Goal: Find specific page/section: Locate a particular part of the current website

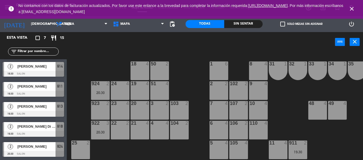
click at [351, 9] on icon "close" at bounding box center [352, 9] width 6 height 6
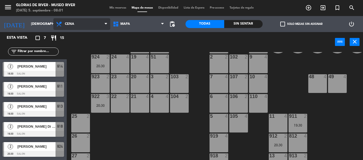
click at [102, 25] on span "Cena" at bounding box center [81, 24] width 57 height 12
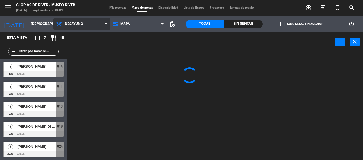
click at [89, 35] on ng-component "menu Glorias de River - [GEOGRAPHIC_DATA] [DATE] 5. septiembre - 08:01 Mis rese…" at bounding box center [181, 80] width 363 height 160
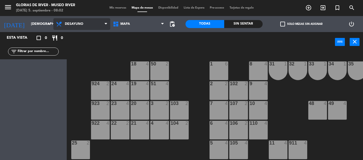
click at [93, 26] on span "Desayuno" at bounding box center [81, 24] width 57 height 12
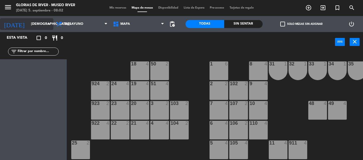
click at [33, 23] on input "[DEMOGRAPHIC_DATA][DATE]" at bounding box center [50, 23] width 45 height 9
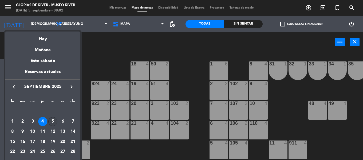
click at [52, 121] on div "5" at bounding box center [52, 121] width 9 height 9
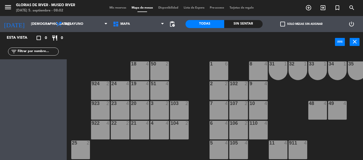
type input "[DATE]"
click at [107, 23] on icon at bounding box center [106, 24] width 2 height 4
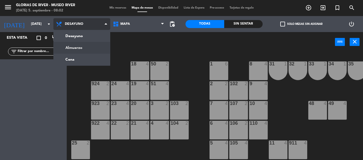
click at [77, 45] on ng-component "menu Glorias de River - [GEOGRAPHIC_DATA] [DATE] 5. septiembre - 08:02 Mis rese…" at bounding box center [181, 80] width 363 height 160
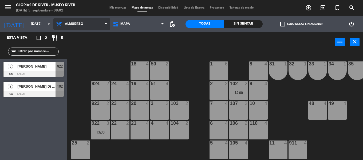
click at [103, 27] on span "Almuerzo" at bounding box center [81, 24] width 57 height 12
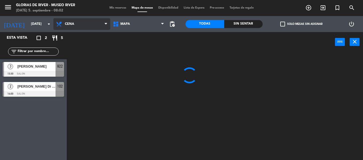
click at [92, 57] on ng-component "menu Glorias de River - [GEOGRAPHIC_DATA] [DATE] 5. septiembre - 08:02 Mis rese…" at bounding box center [181, 80] width 363 height 160
